Goal: Register for event/course

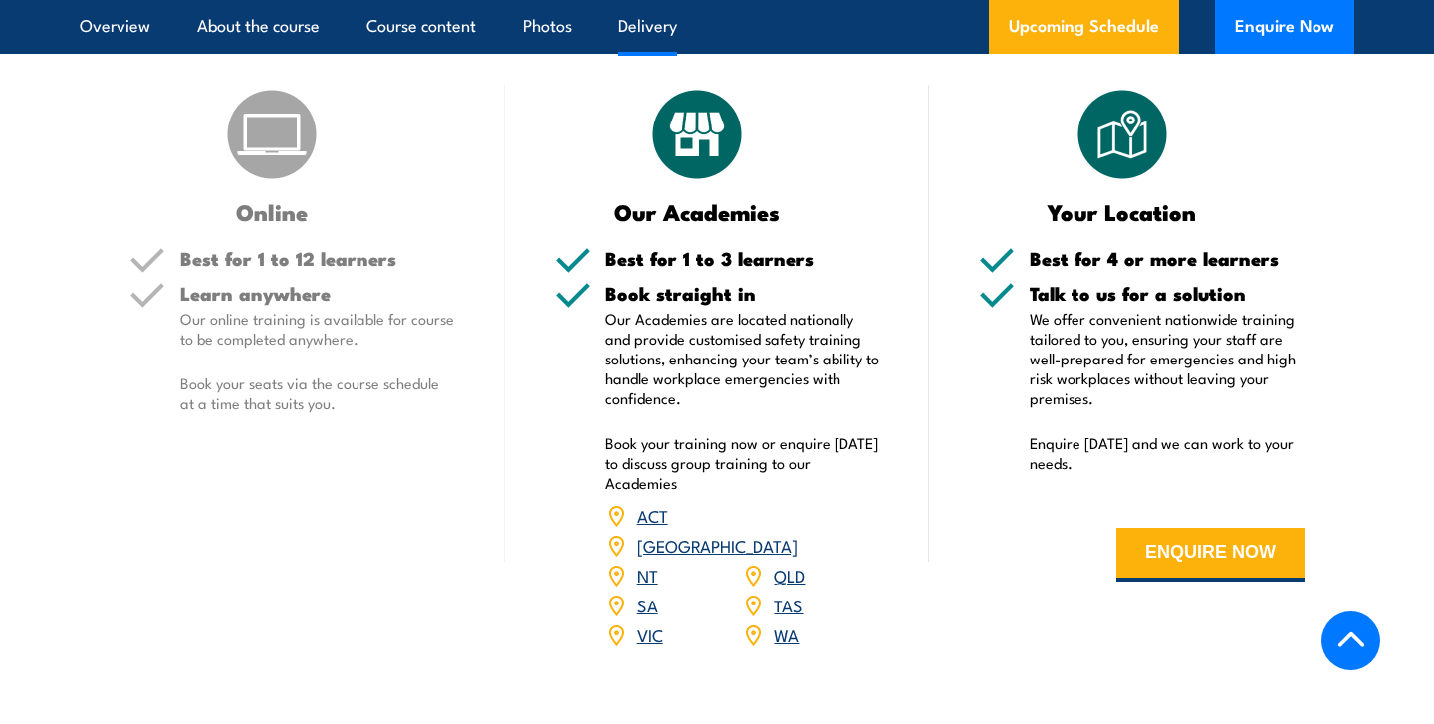
scroll to position [2475, 0]
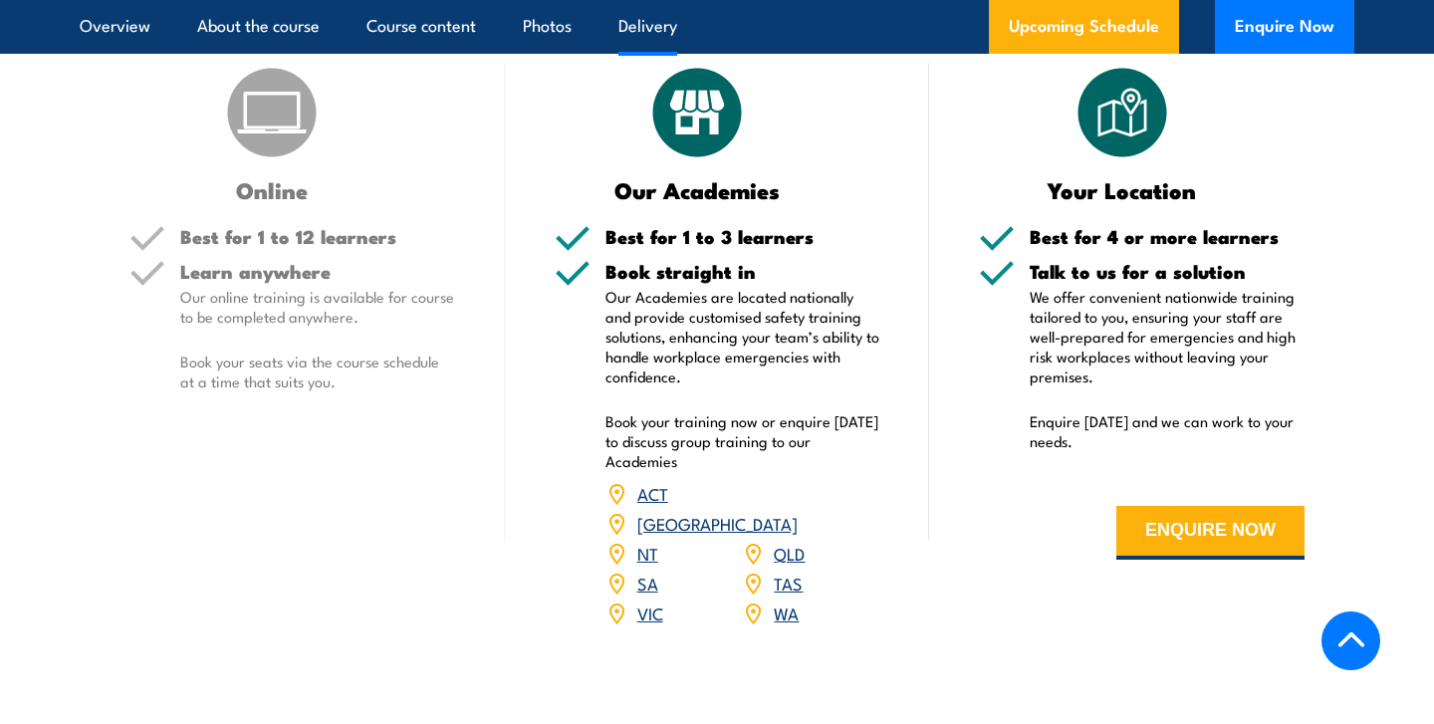
click at [779, 601] on link "WA" at bounding box center [786, 613] width 25 height 24
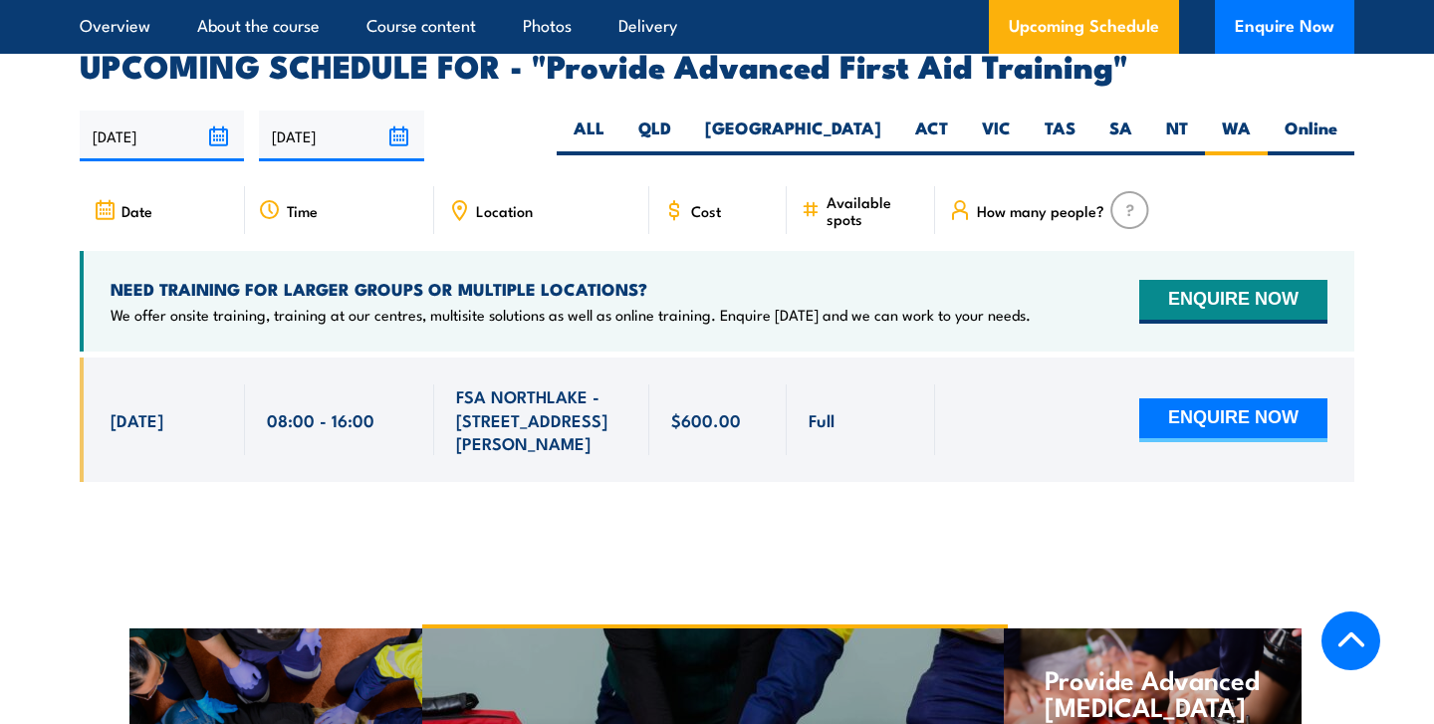
scroll to position [3060, 0]
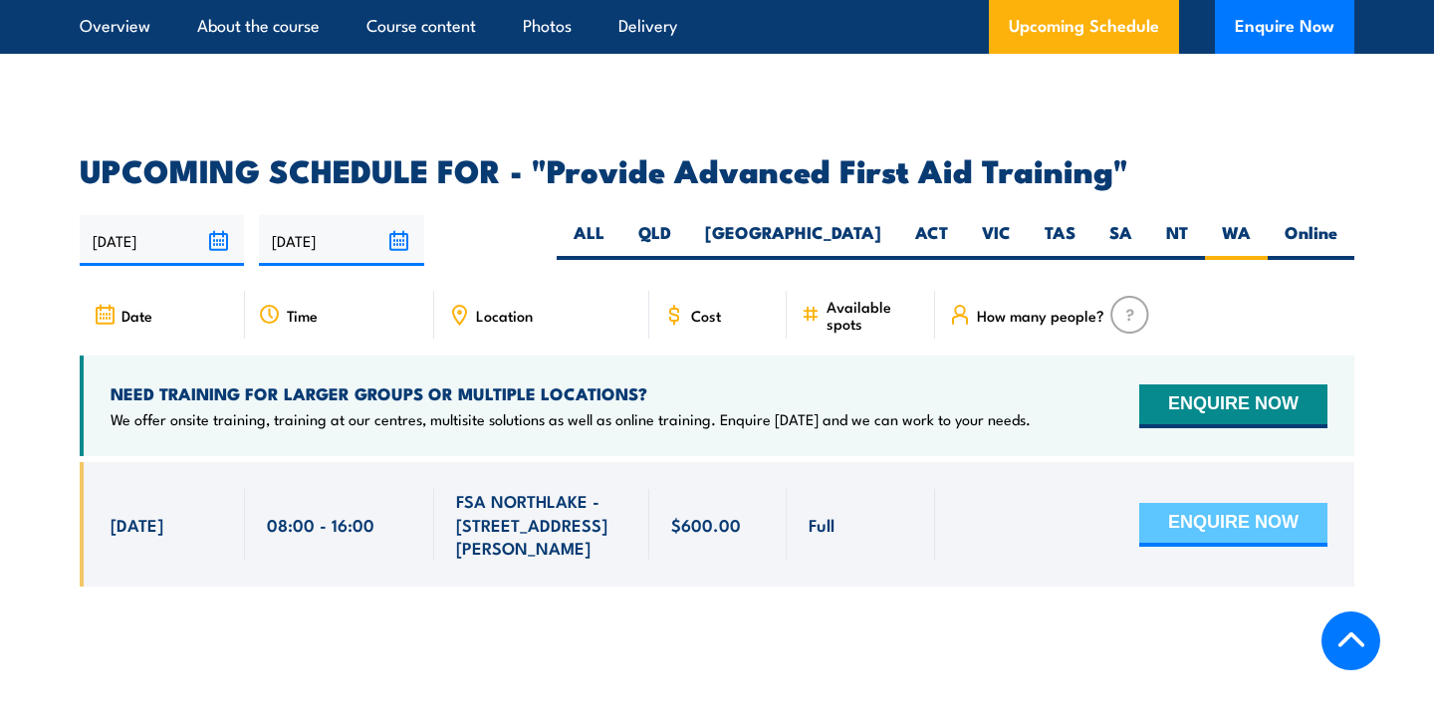
click at [1227, 503] on button "ENQUIRE NOW" at bounding box center [1234, 525] width 188 height 44
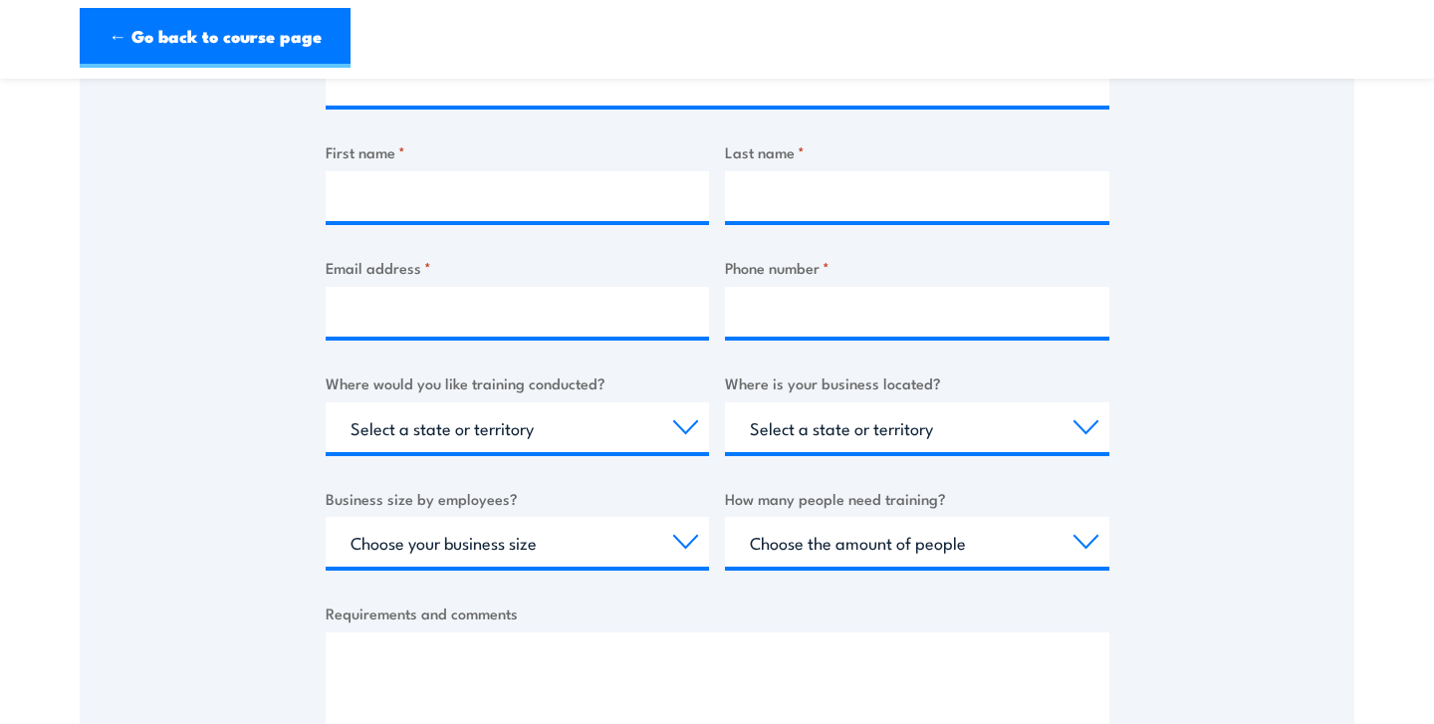
scroll to position [646, 0]
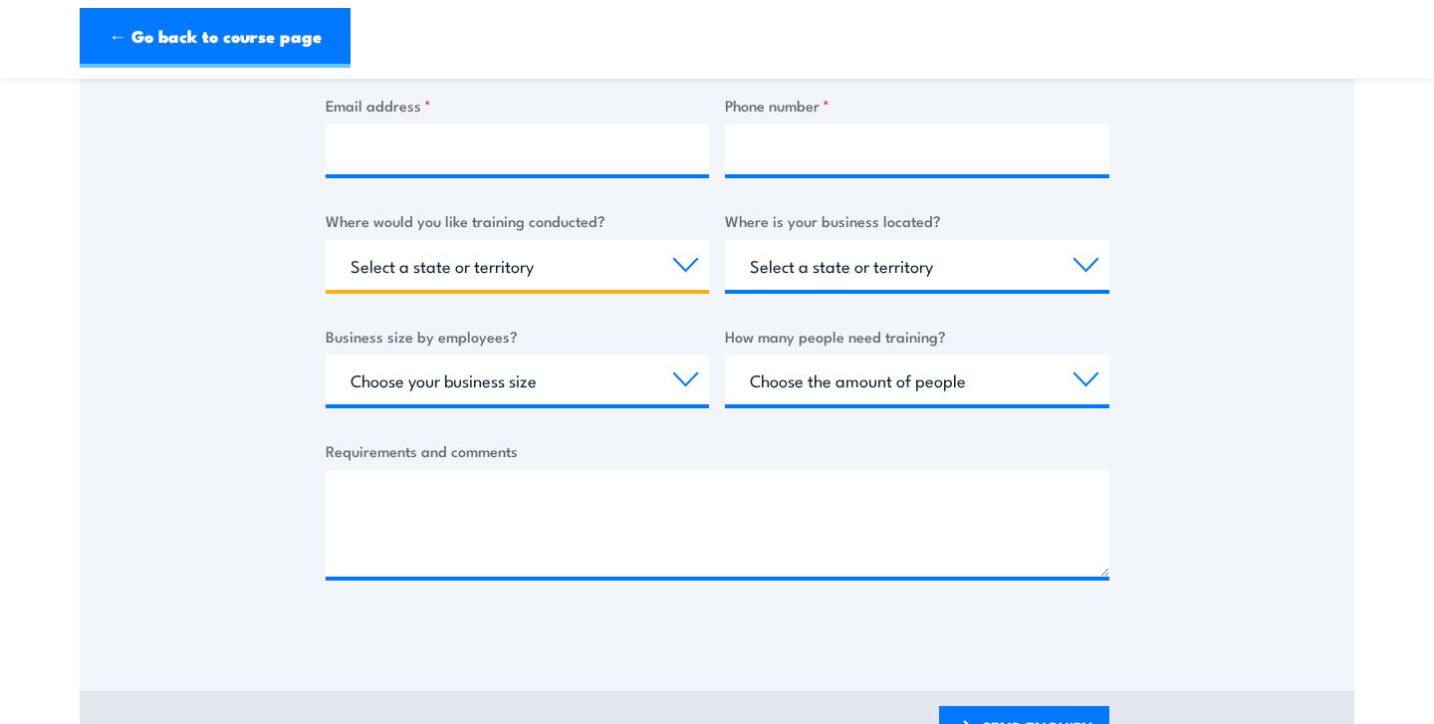
click at [548, 268] on select "Select a state or territory Nationally - multiple locations QLD NSW VIC SA ACT …" at bounding box center [518, 265] width 384 height 50
select select "WA"
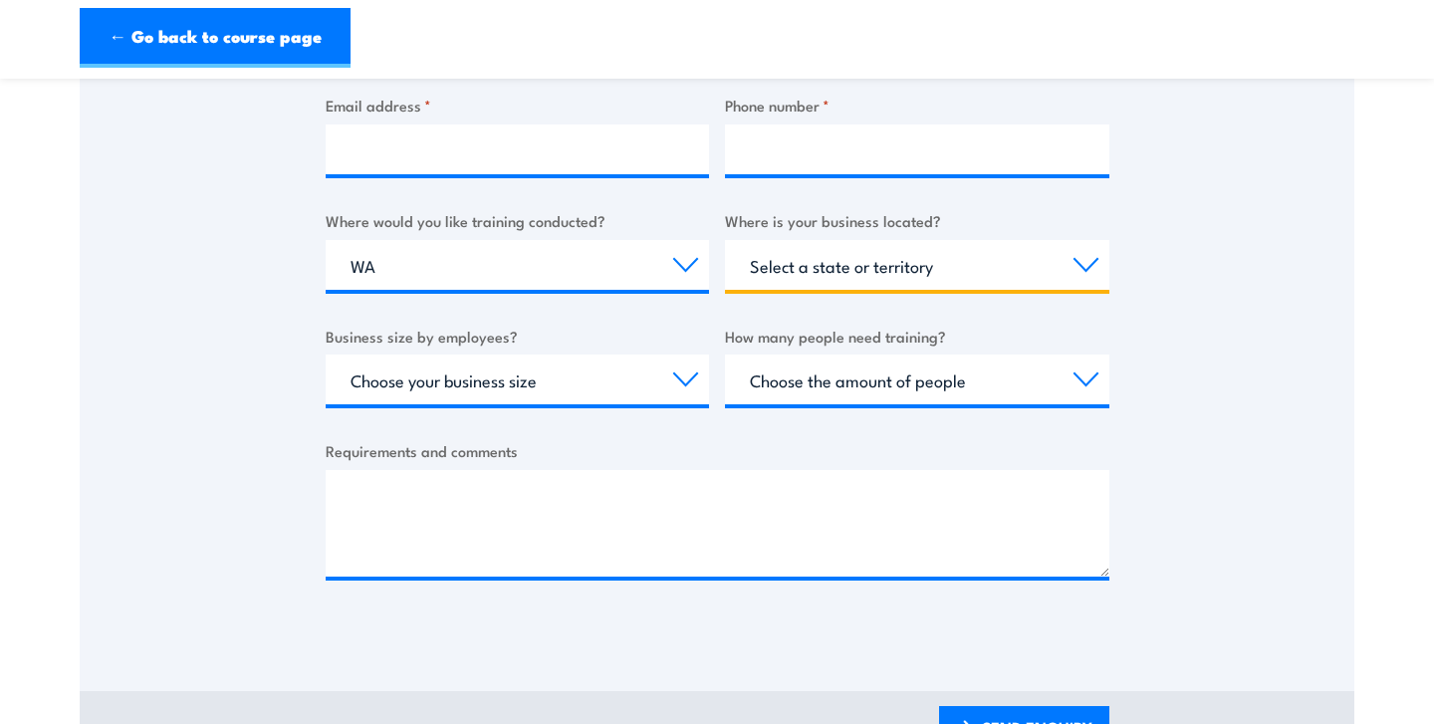
click at [848, 272] on select "Select a state or territory QLD NSW VIC SA ACT WA TAS NT" at bounding box center [917, 265] width 384 height 50
select select "WA"
